Goal: Task Accomplishment & Management: Manage account settings

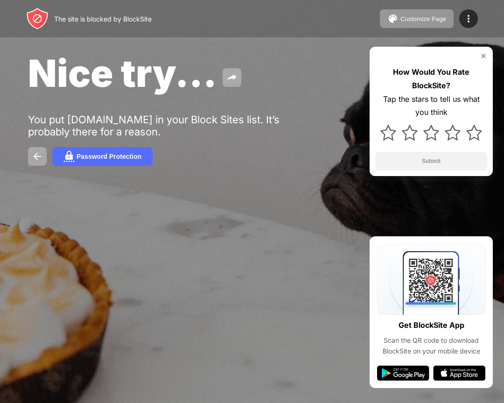
click at [472, 28] on div "Customize Page Edit Block List Redirect Customize Block Page Upgrade Password P…" at bounding box center [429, 18] width 98 height 19
click at [470, 16] on img at bounding box center [468, 18] width 11 height 11
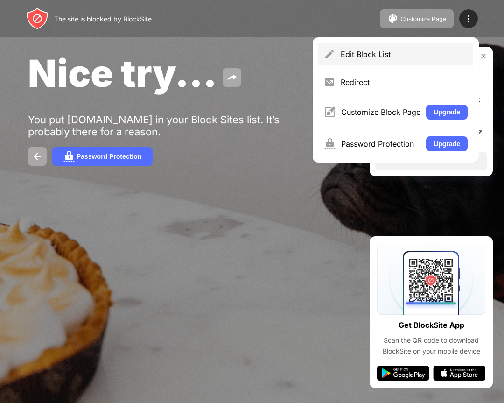
click at [412, 52] on div "Edit Block List" at bounding box center [404, 54] width 127 height 9
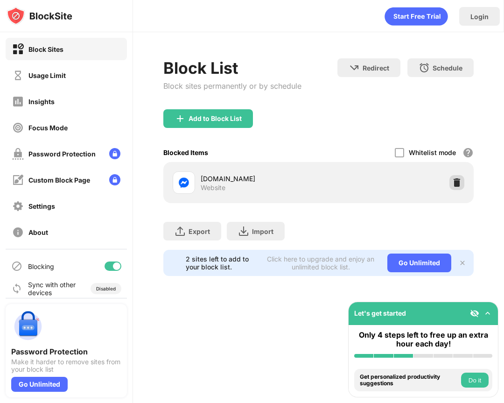
click at [461, 187] on div at bounding box center [457, 182] width 15 height 15
